Goal: Check status: Check status

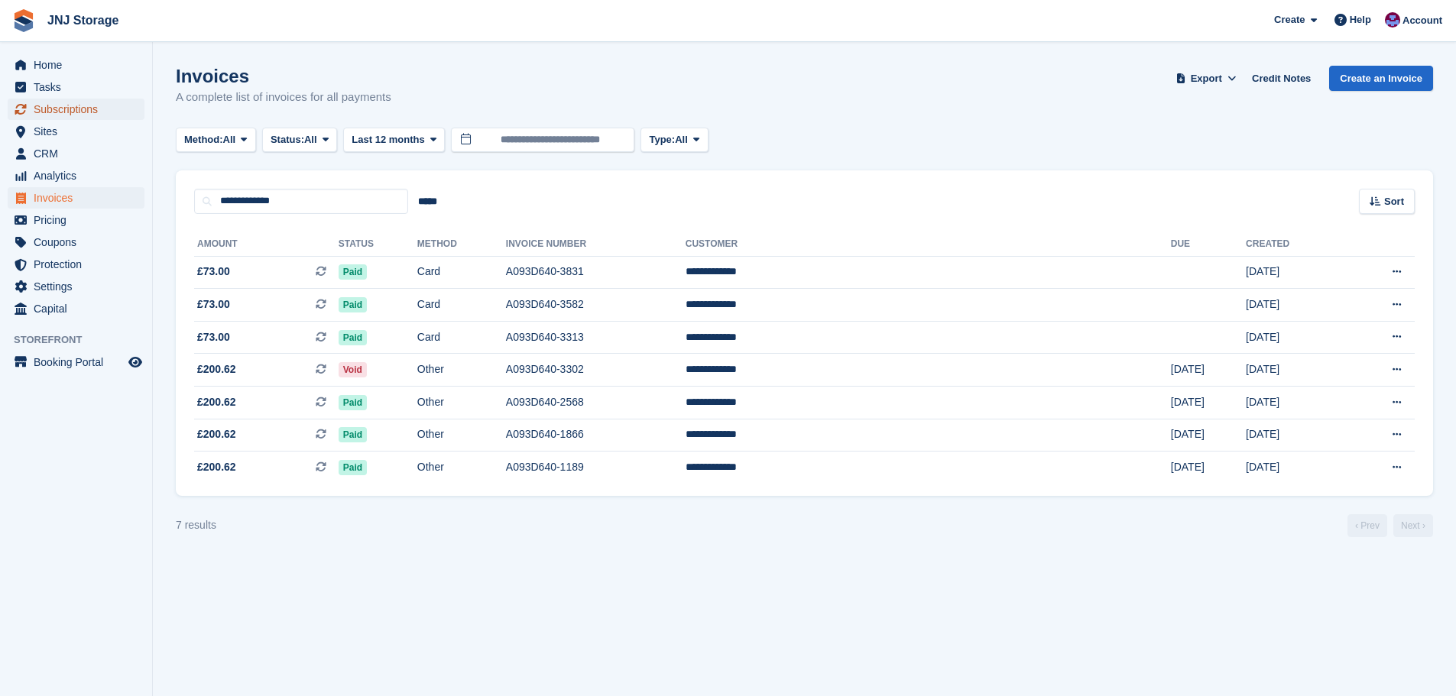
click at [60, 110] on span "Subscriptions" at bounding box center [80, 109] width 92 height 21
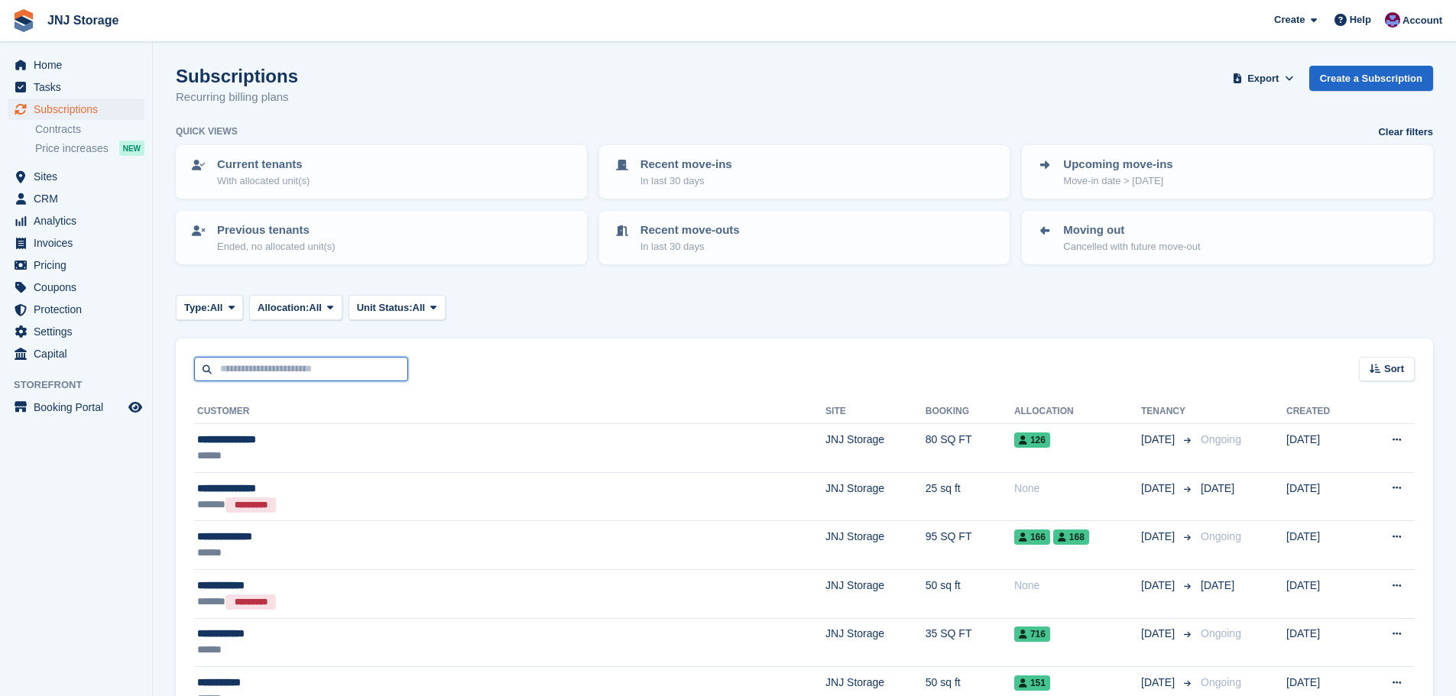
click at [248, 364] on input "text" at bounding box center [301, 369] width 214 height 25
type input "********"
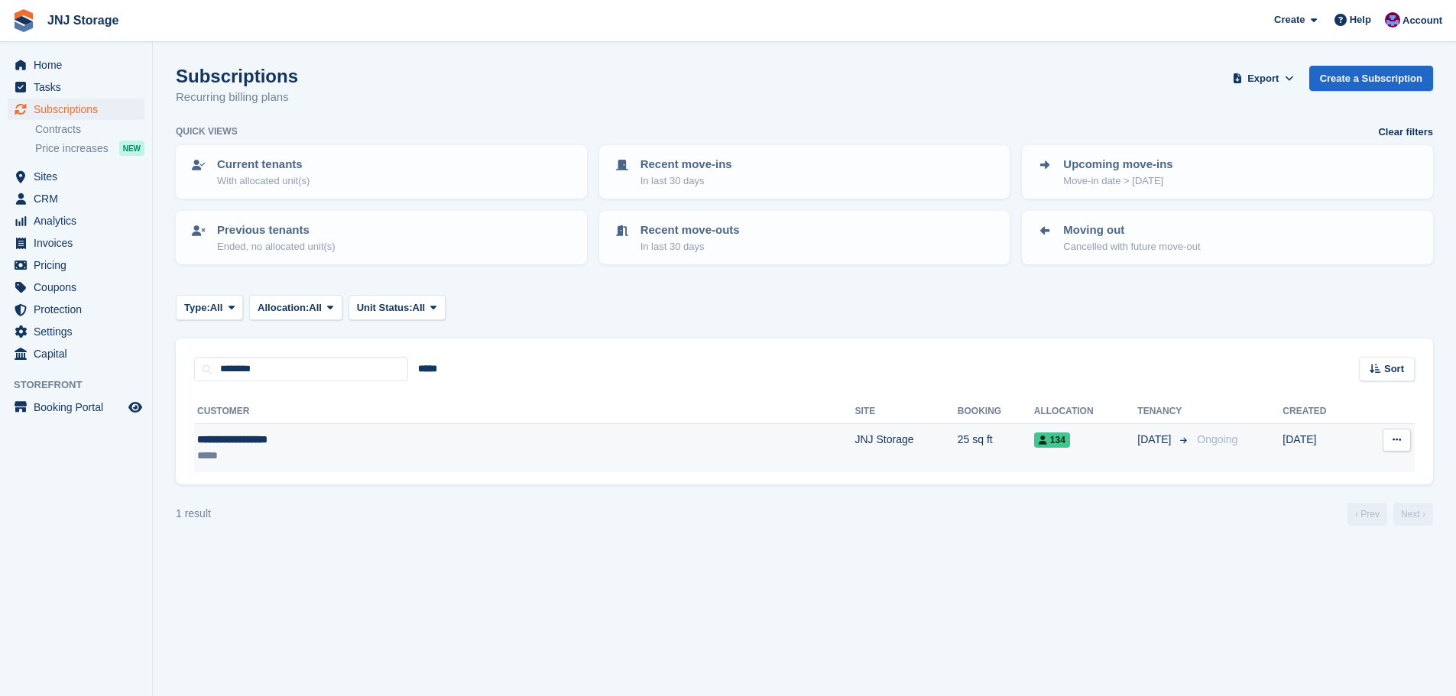
click at [275, 434] on div "**********" at bounding box center [385, 440] width 376 height 16
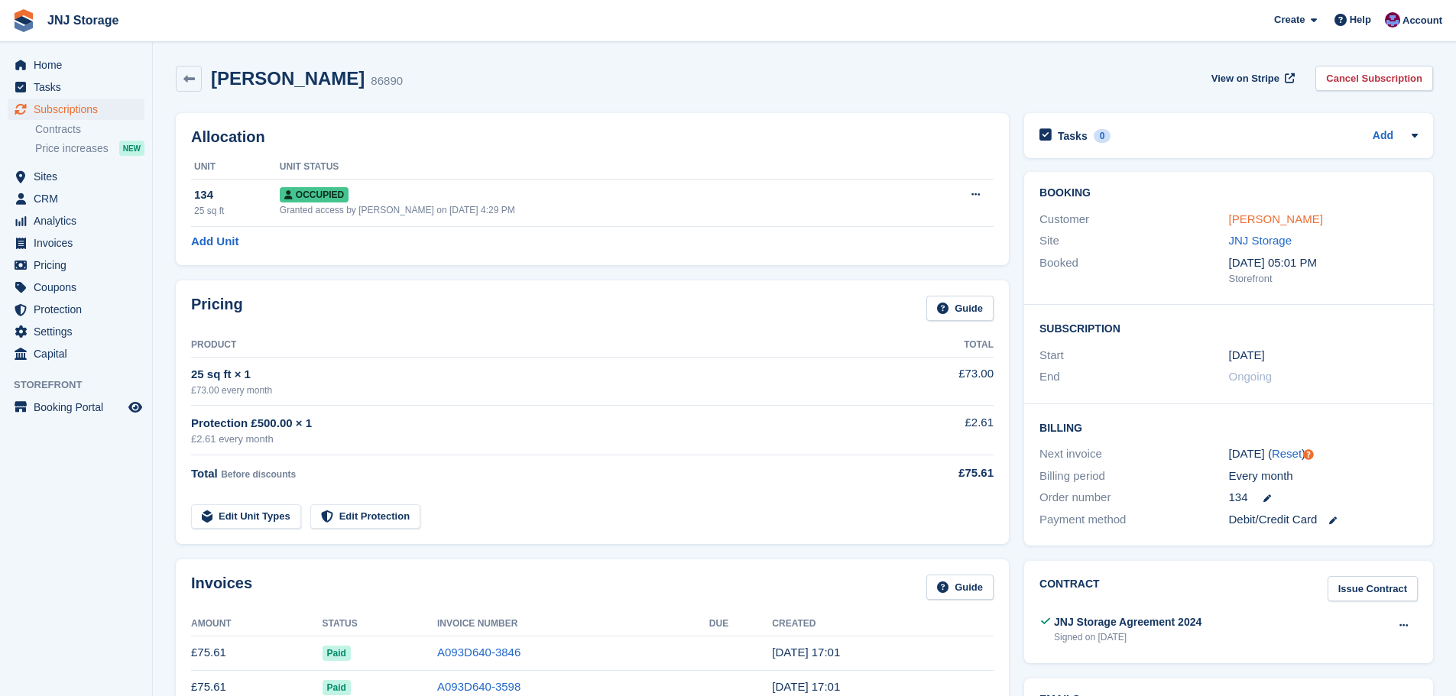
click at [1274, 219] on link "MARGARETE VILANOVA" at bounding box center [1276, 218] width 94 height 13
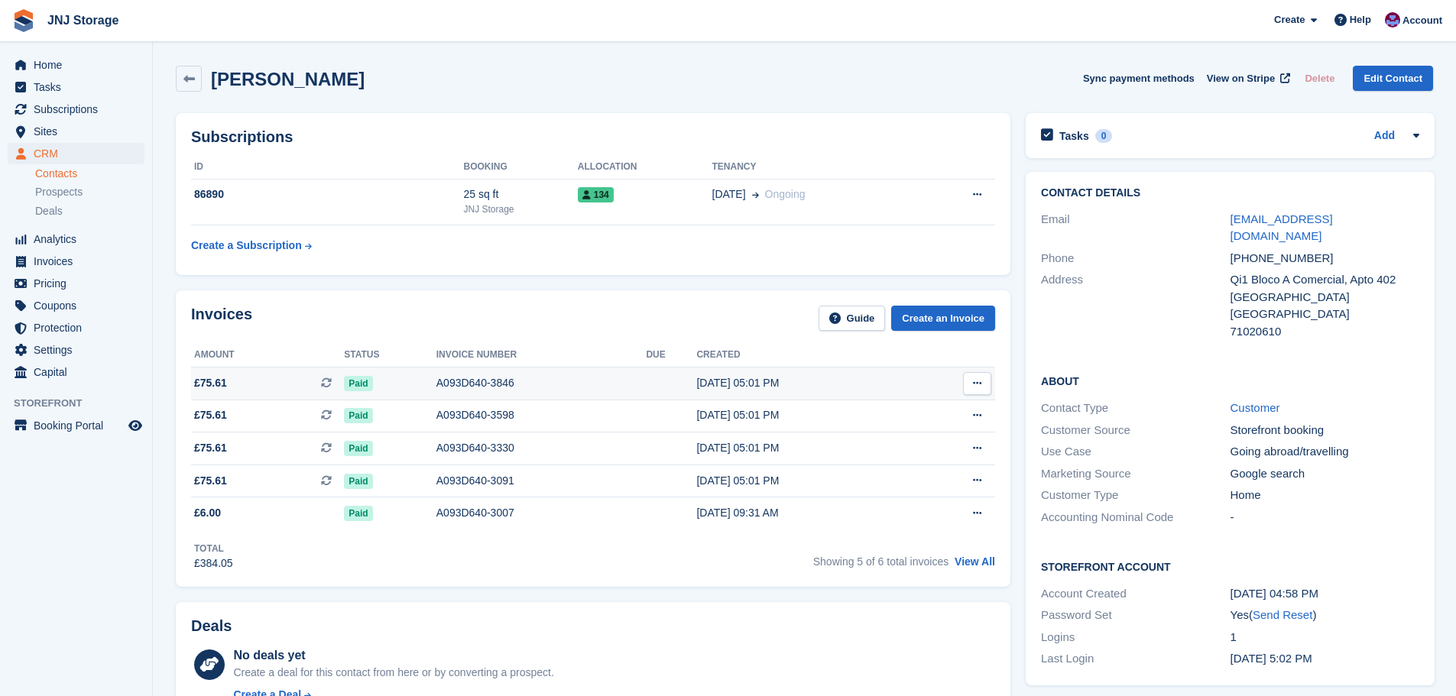
click at [252, 380] on span "£75.61 This is a recurring subscription invoice." at bounding box center [267, 383] width 153 height 16
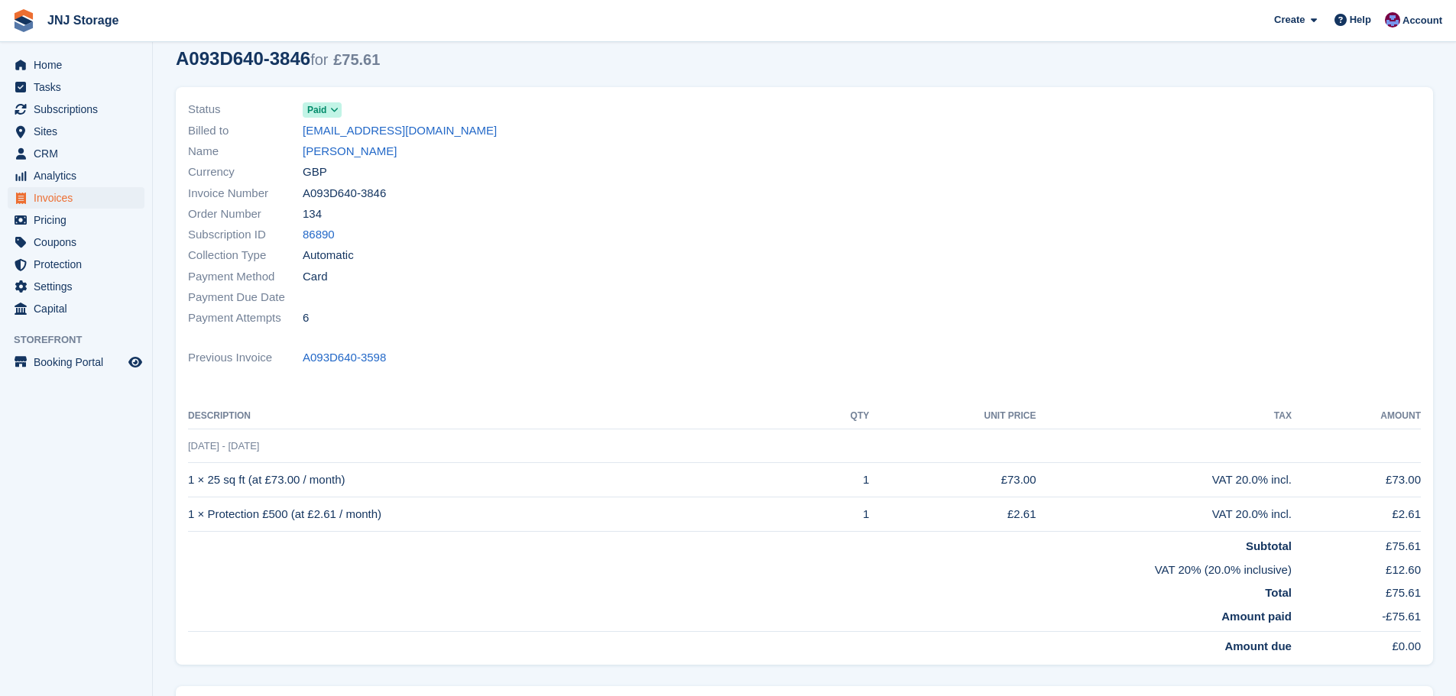
scroll to position [21, 0]
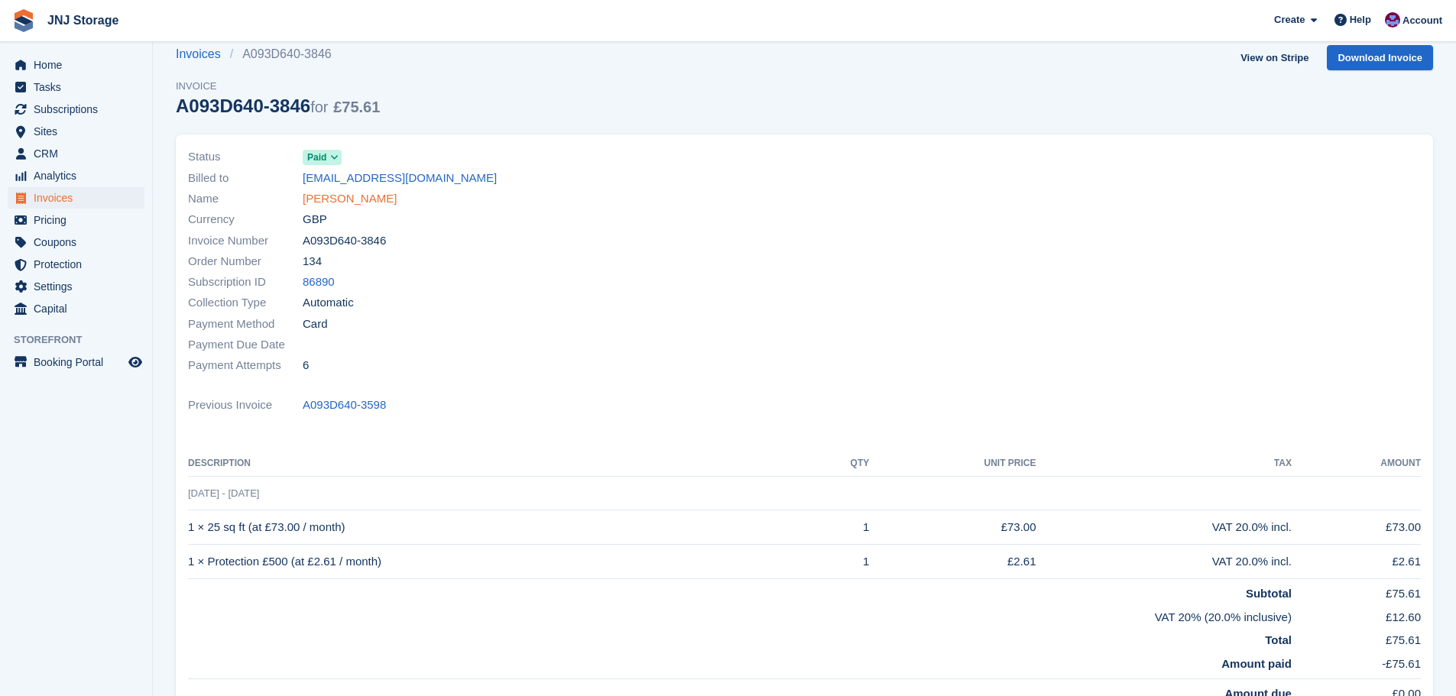
click at [390, 202] on link "[PERSON_NAME]" at bounding box center [350, 199] width 94 height 18
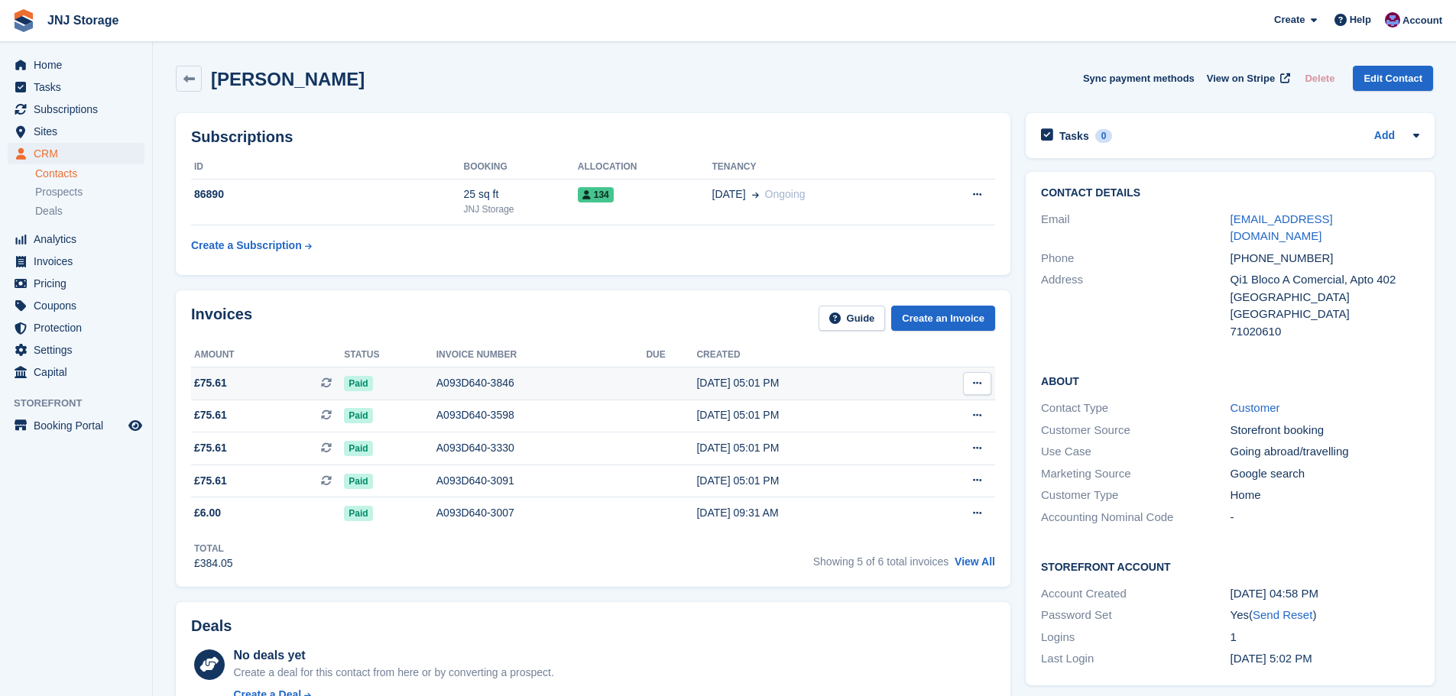
click at [461, 382] on div "A093D640-3846" at bounding box center [541, 383] width 210 height 16
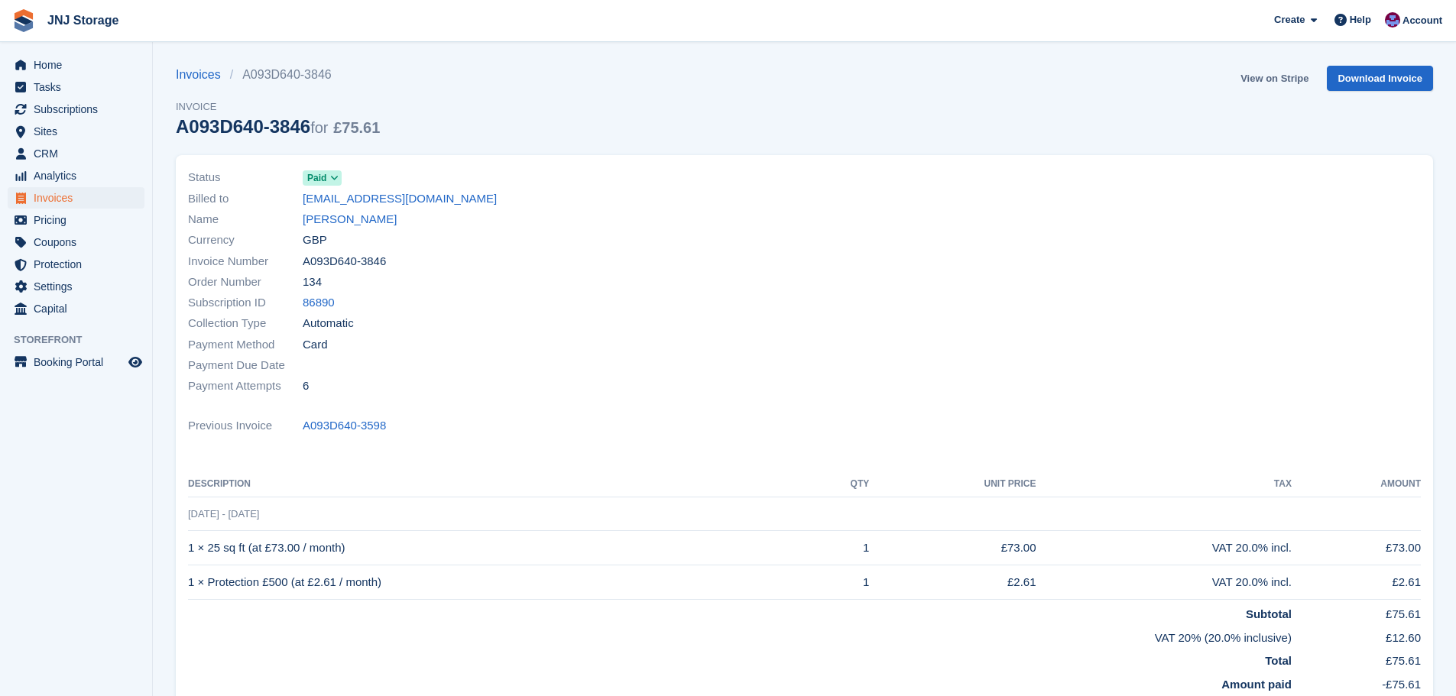
click at [1263, 81] on link "View on Stripe" at bounding box center [1274, 78] width 80 height 25
click at [57, 69] on span "Home" at bounding box center [80, 64] width 92 height 21
